Goal: Book appointment/travel/reservation

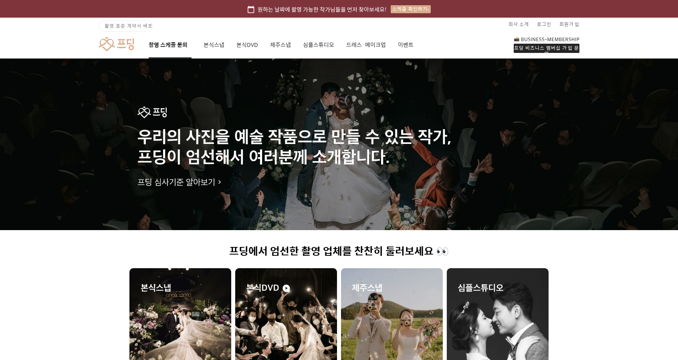
click at [172, 42] on link "촬영 스케줄 문의" at bounding box center [170, 44] width 43 height 27
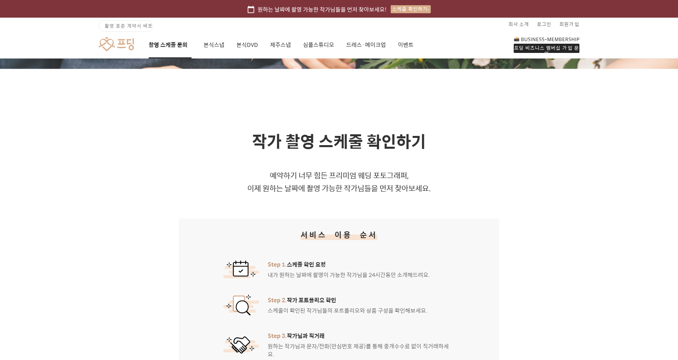
scroll to position [40, 0]
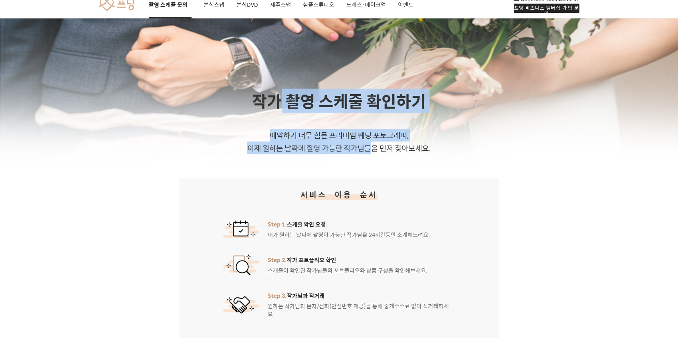
drag, startPoint x: 283, startPoint y: 88, endPoint x: 376, endPoint y: 147, distance: 110.0
click at [376, 147] on p "예약하기 너무 힘든 프리미엄 웨딩 포토그래퍼, 이제 원하는 날짜에 촬영 가능한 작가님들을 먼저 찾아보세요." at bounding box center [339, 142] width 678 height 26
drag, startPoint x: 365, startPoint y: 144, endPoint x: 354, endPoint y: 84, distance: 61.0
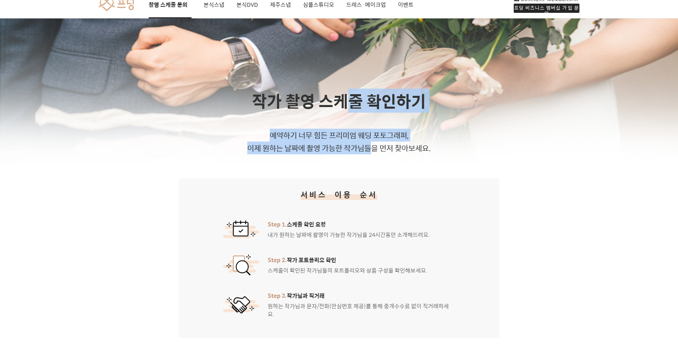
drag, startPoint x: 355, startPoint y: 99, endPoint x: 350, endPoint y: 139, distance: 40.8
click at [350, 139] on p "예약하기 너무 힘든 프리미엄 웨딩 포토그래퍼, 이제 원하는 날짜에 촬영 가능한 작가님들을 먼저 찾아보세요." at bounding box center [339, 142] width 678 height 26
drag, startPoint x: 353, startPoint y: 157, endPoint x: 353, endPoint y: 98, distance: 58.9
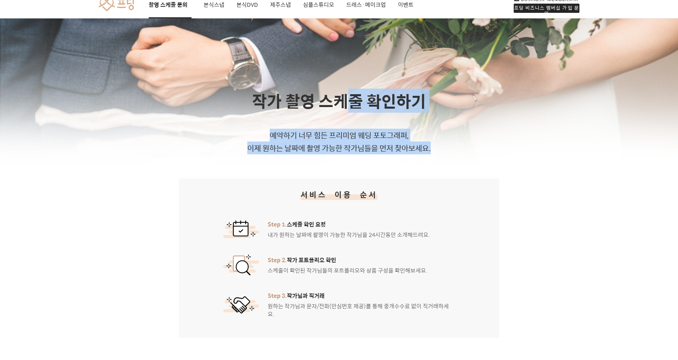
click at [353, 98] on h1 "작가 촬영 스케줄 확인하기" at bounding box center [339, 101] width 678 height 24
drag, startPoint x: 353, startPoint y: 98, endPoint x: 354, endPoint y: 147, distance: 49.7
click at [354, 147] on div "작가 촬영 스케줄 확인하기 예약하기 너무 힘든 프리미엄 웨딩 포토그래퍼, 이제 원하는 날짜에 촬영 가능한 작가님들을 먼저 찾아보세요." at bounding box center [339, 121] width 678 height 65
click at [354, 147] on p "예약하기 너무 힘든 프리미엄 웨딩 포토그래퍼, 이제 원하는 날짜에 촬영 가능한 작가님들을 먼저 찾아보세요." at bounding box center [339, 142] width 678 height 26
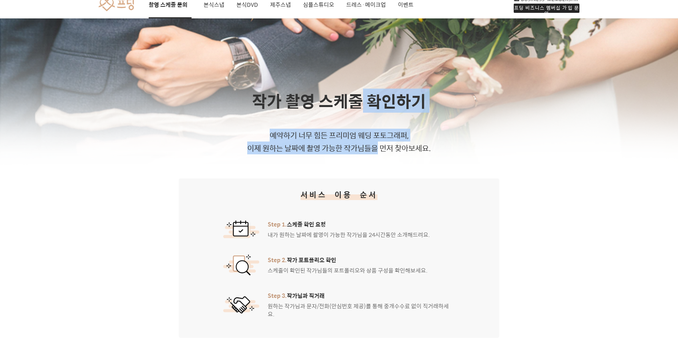
drag, startPoint x: 355, startPoint y: 148, endPoint x: 360, endPoint y: 87, distance: 61.6
drag, startPoint x: 360, startPoint y: 120, endPoint x: 361, endPoint y: 148, distance: 28.0
click at [361, 148] on div "작가 촬영 스케줄 확인하기 예약하기 너무 힘든 프리미엄 웨딩 포토그래퍼, 이제 원하는 날짜에 촬영 가능한 작가님들을 먼저 찾아보세요." at bounding box center [339, 121] width 678 height 65
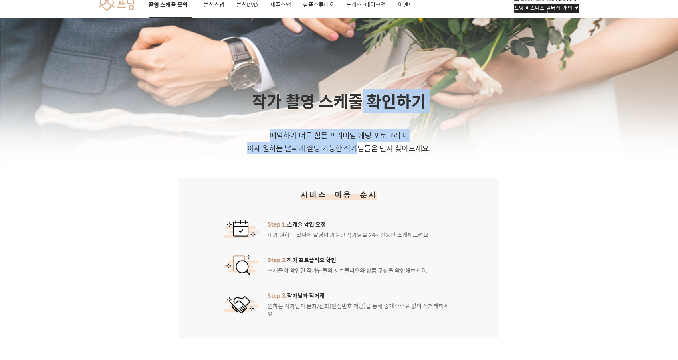
click at [361, 148] on p "예약하기 너무 힘든 프리미엄 웨딩 포토그래퍼, 이제 원하는 날짜에 촬영 가능한 작가님들을 먼저 찾아보세요." at bounding box center [339, 142] width 678 height 26
drag, startPoint x: 361, startPoint y: 121, endPoint x: 361, endPoint y: 95, distance: 25.6
click at [361, 98] on div "작가 촬영 스케줄 확인하기 예약하기 너무 힘든 프리미엄 웨딩 포토그래퍼, 이제 원하는 날짜에 촬영 가능한 작가님들을 먼저 찾아보세요." at bounding box center [339, 121] width 678 height 65
click at [361, 95] on h1 "작가 촬영 스케줄 확인하기" at bounding box center [339, 101] width 678 height 24
drag, startPoint x: 361, startPoint y: 124, endPoint x: 360, endPoint y: 143, distance: 19.6
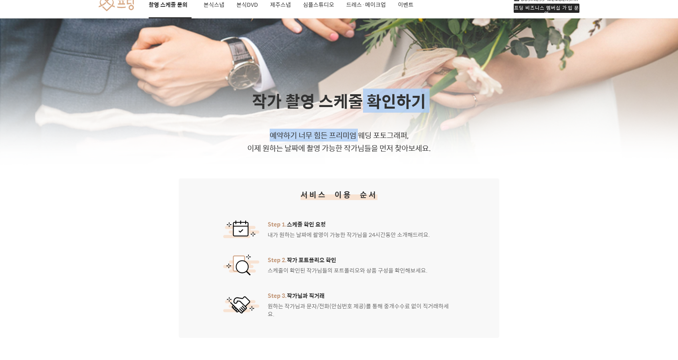
click at [360, 143] on div "작가 촬영 스케줄 확인하기 예약하기 너무 힘든 프리미엄 웨딩 포토그래퍼, 이제 원하는 날짜에 촬영 가능한 작가님들을 먼저 찾아보세요." at bounding box center [339, 121] width 678 height 65
click at [360, 143] on p "예약하기 너무 힘든 프리미엄 웨딩 포토그래퍼, 이제 원하는 날짜에 촬영 가능한 작가님들을 먼저 찾아보세요." at bounding box center [339, 142] width 678 height 26
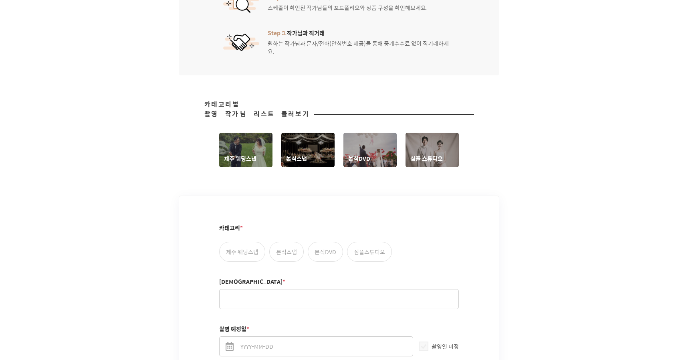
scroll to position [321, 0]
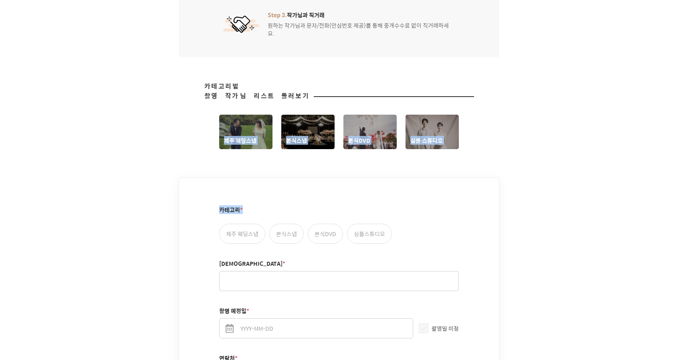
drag, startPoint x: 304, startPoint y: 74, endPoint x: 470, endPoint y: 144, distance: 179.9
click at [464, 144] on div "작가 촬영 스케줄 확인하기 예약하기 너무 힘든 프리미엄 웨딩 포토그래퍼, 이제 원하는 날짜에 촬영 가능한 작가님들을 먼저 찾아보세요. 서비스 …" at bounding box center [339, 148] width 678 height 820
click at [475, 142] on div "작가 촬영 스케줄 확인하기 예약하기 너무 힘든 프리미엄 웨딩 포토그래퍼, 이제 원하는 날짜에 촬영 가능한 작가님들을 먼저 찾아보세요. 서비스 …" at bounding box center [339, 148] width 678 height 820
drag, startPoint x: 475, startPoint y: 142, endPoint x: 195, endPoint y: 90, distance: 285.3
click at [195, 90] on div "작가 촬영 스케줄 확인하기 예약하기 너무 힘든 프리미엄 웨딩 포토그래퍼, 이제 원하는 날짜에 촬영 가능한 작가님들을 먼저 찾아보세요. 서비스 …" at bounding box center [339, 148] width 678 height 820
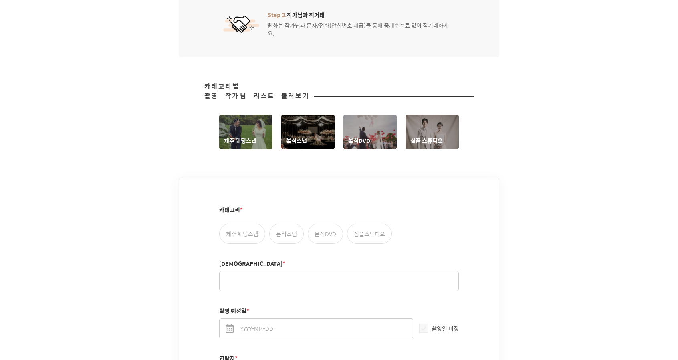
drag, startPoint x: 195, startPoint y: 89, endPoint x: 199, endPoint y: 86, distance: 5.1
click at [195, 89] on h2 "카테고리별 촬영 작가님 리스트 둘러보기" at bounding box center [339, 90] width 678 height 19
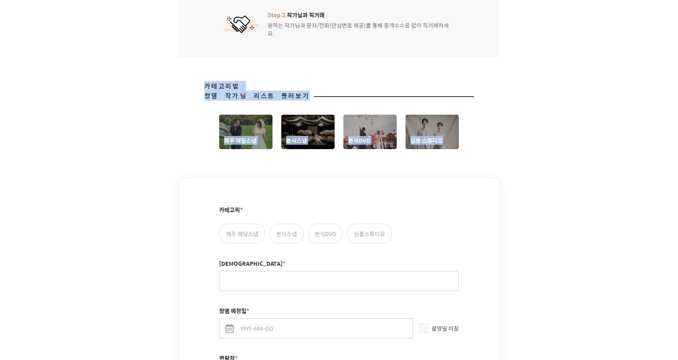
drag, startPoint x: 201, startPoint y: 85, endPoint x: 498, endPoint y: 143, distance: 302.1
click at [490, 141] on div "작가 촬영 스케줄 확인하기 예약하기 너무 힘든 프리미엄 웨딩 포토그래퍼, 이제 원하는 날짜에 촬영 가능한 작가님들을 먼저 찾아보세요. 서비스 …" at bounding box center [339, 148] width 678 height 820
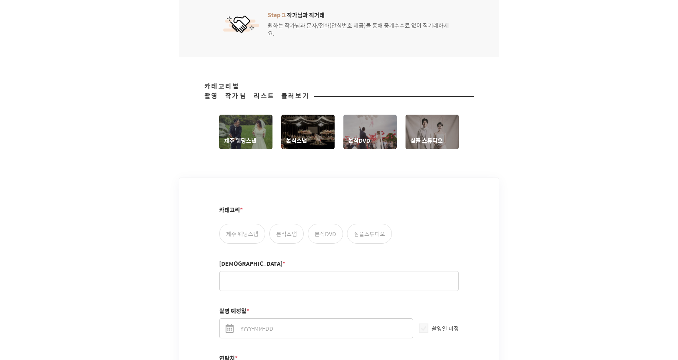
click at [498, 143] on div "작가 촬영 스케줄 확인하기 예약하기 너무 힘든 프리미엄 웨딩 포토그래퍼, 이제 원하는 날짜에 촬영 가능한 작가님들을 먼저 찾아보세요. 서비스 …" at bounding box center [339, 148] width 678 height 820
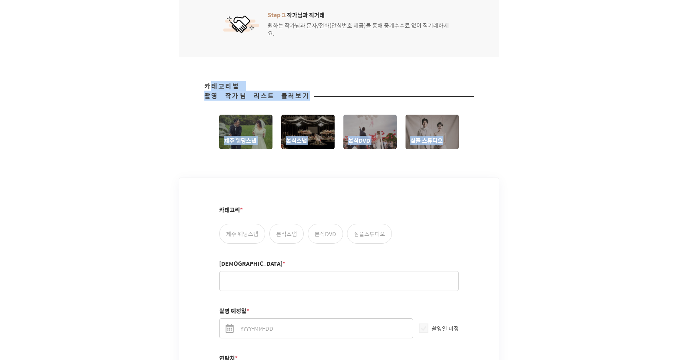
drag, startPoint x: 496, startPoint y: 140, endPoint x: 209, endPoint y: 73, distance: 294.8
click at [216, 81] on div "카테고리별 촬영 작가님 리스트 둘러보기 제주 웨딩스냅 본식스냅 본식DVD 심플 스튜디오" at bounding box center [339, 115] width 678 height 68
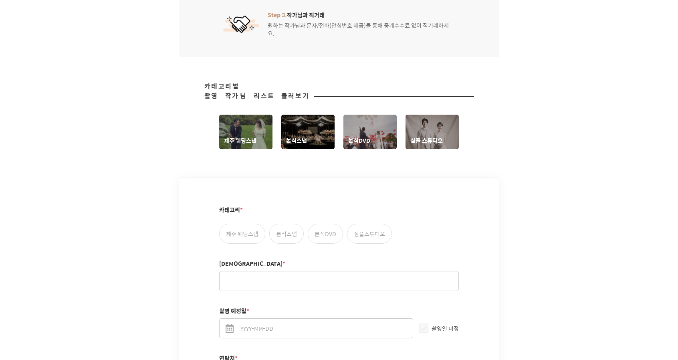
click at [209, 81] on h2 "카테고리별 촬영 작가님 리스트 둘러보기" at bounding box center [339, 90] width 678 height 19
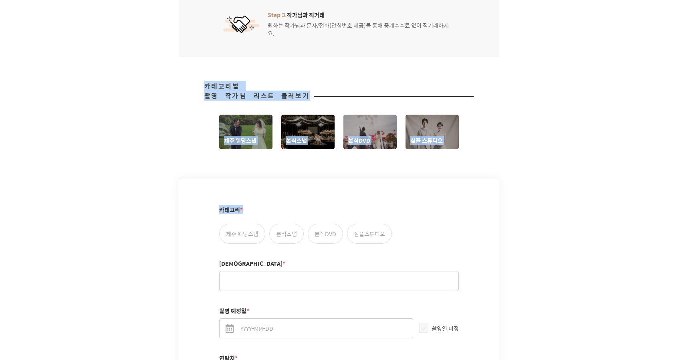
drag, startPoint x: 215, startPoint y: 74, endPoint x: 500, endPoint y: 145, distance: 294.3
click at [500, 145] on div "작가 촬영 스케줄 확인하기 예약하기 너무 힘든 프리미엄 웨딩 포토그래퍼, 이제 원하는 날짜에 촬영 가능한 작가님들을 먼저 찾아보세요. 서비스 …" at bounding box center [339, 148] width 678 height 820
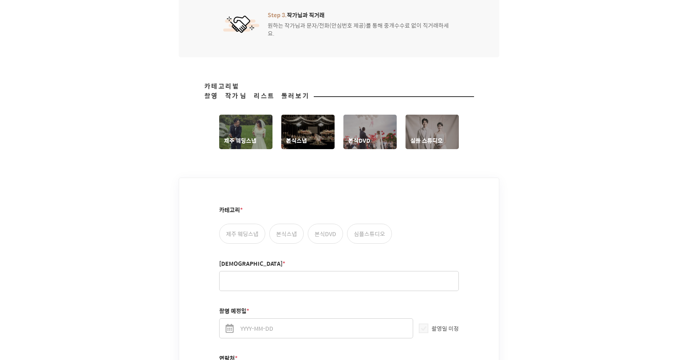
click at [500, 145] on div "작가 촬영 스케줄 확인하기 예약하기 너무 힘든 프리미엄 웨딩 포토그래퍼, 이제 원하는 날짜에 촬영 가능한 작가님들을 먼저 찾아보세요. 서비스 …" at bounding box center [339, 148] width 678 height 820
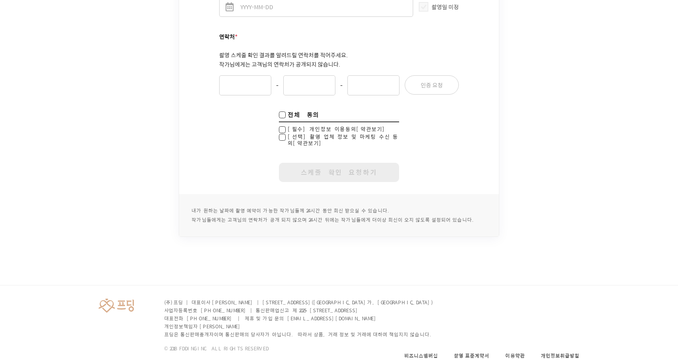
scroll to position [642, 0]
drag, startPoint x: 355, startPoint y: 185, endPoint x: 369, endPoint y: 216, distance: 34.4
click at [369, 216] on p "내가 원하는 날짜에 촬영 예약이 가능한 작가님들께 24시간 동안 회신 받으실 수 있습니다. 작가님들에게는 고객님의 연락처가 공개 되지 않으며 …" at bounding box center [339, 215] width 320 height 42
drag, startPoint x: 340, startPoint y: 210, endPoint x: 326, endPoint y: 200, distance: 17.1
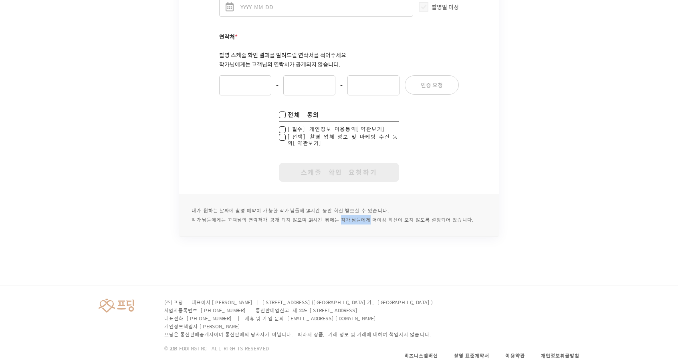
click at [327, 201] on p "내가 원하는 날짜에 촬영 예약이 가능한 작가님들께 24시간 동안 회신 받으실 수 있습니다. 작가님들에게는 고객님의 연락처가 공개 되지 않으며 …" at bounding box center [339, 215] width 320 height 42
drag, startPoint x: 325, startPoint y: 197, endPoint x: 316, endPoint y: 190, distance: 11.5
click at [325, 195] on p "내가 원하는 날짜에 촬영 예약이 가능한 작가님들께 24시간 동안 회신 받으실 수 있습니다. 작가님들에게는 고객님의 연락처가 공개 되지 않으며 …" at bounding box center [339, 215] width 320 height 42
drag, startPoint x: 316, startPoint y: 190, endPoint x: 315, endPoint y: 200, distance: 10.4
click at [315, 200] on p "내가 원하는 날짜에 촬영 예약이 가능한 작가님들께 24시간 동안 회신 받으실 수 있습니다. 작가님들에게는 고객님의 연락처가 공개 되지 않으며 …" at bounding box center [339, 215] width 320 height 42
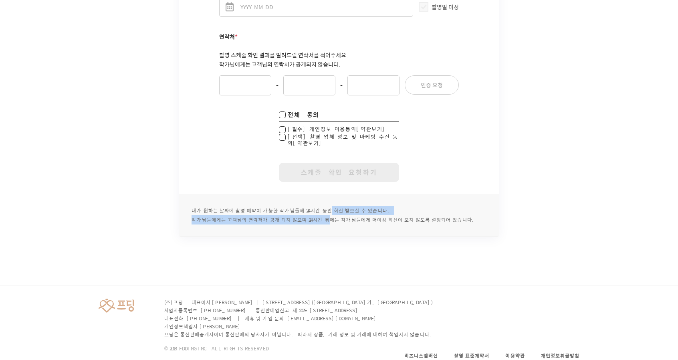
click at [315, 200] on p "내가 원하는 날짜에 촬영 예약이 가능한 작가님들께 24시간 동안 회신 받으실 수 있습니다. 작가님들에게는 고객님의 연락처가 공개 되지 않으며 …" at bounding box center [339, 215] width 320 height 42
drag, startPoint x: 316, startPoint y: 202, endPoint x: 317, endPoint y: 191, distance: 10.5
click at [317, 194] on p "내가 원하는 날짜에 촬영 예약이 가능한 작가님들께 24시간 동안 회신 받으실 수 있습니다. 작가님들에게는 고객님의 연락처가 공개 되지 않으며 …" at bounding box center [339, 215] width 320 height 42
drag, startPoint x: 317, startPoint y: 191, endPoint x: 319, endPoint y: 199, distance: 8.2
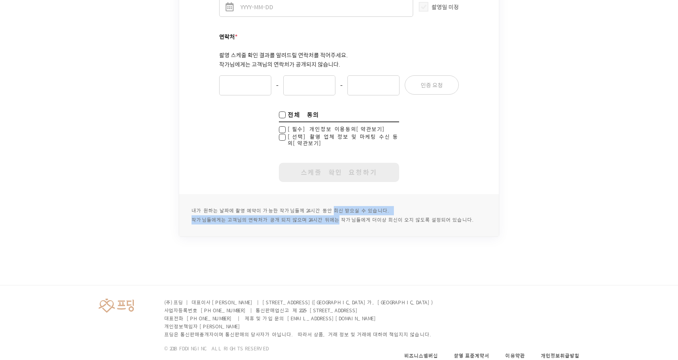
click at [319, 199] on p "내가 원하는 날짜에 촬영 예약이 가능한 작가님들께 24시간 동안 회신 받으실 수 있습니다. 작가님들에게는 고객님의 연락처가 공개 되지 않으며 …" at bounding box center [339, 215] width 320 height 42
click at [319, 203] on p "내가 원하는 날짜에 촬영 예약이 가능한 작가님들께 24시간 동안 회신 받으실 수 있습니다. 작가님들에게는 고객님의 연락처가 공개 되지 않으며 …" at bounding box center [339, 215] width 320 height 42
drag, startPoint x: 318, startPoint y: 206, endPoint x: 320, endPoint y: 194, distance: 12.5
click at [320, 194] on p "내가 원하는 날짜에 촬영 예약이 가능한 작가님들께 24시간 동안 회신 받으실 수 있습니다. 작가님들에게는 고객님의 연락처가 공개 되지 않으며 …" at bounding box center [339, 215] width 320 height 42
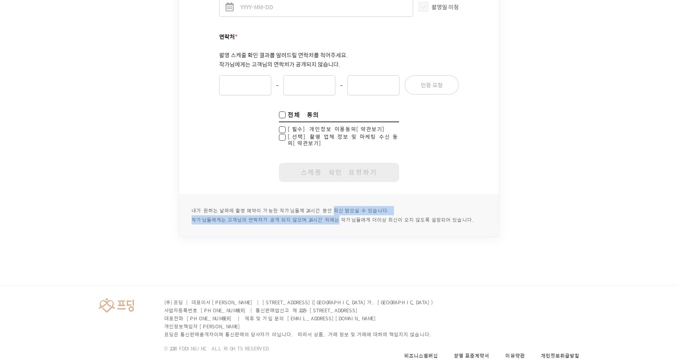
drag, startPoint x: 320, startPoint y: 194, endPoint x: 320, endPoint y: 207, distance: 13.2
click at [320, 207] on p "내가 원하는 날짜에 촬영 예약이 가능한 작가님들께 24시간 동안 회신 받으실 수 있습니다. 작가님들에게는 고객님의 연락처가 공개 되지 않으며 …" at bounding box center [339, 215] width 320 height 42
click at [492, 154] on div "카테고리 * 제주 웨딩스냅 본식스냅 본식DVD 심플스튜디오 성함 * 촬영 예정일 * 촬영일 미정 연락처 * 촬영 스케줄 확인 결과를 알려드릴 …" at bounding box center [339, 25] width 320 height 337
